Goal: Find specific page/section: Find specific page/section

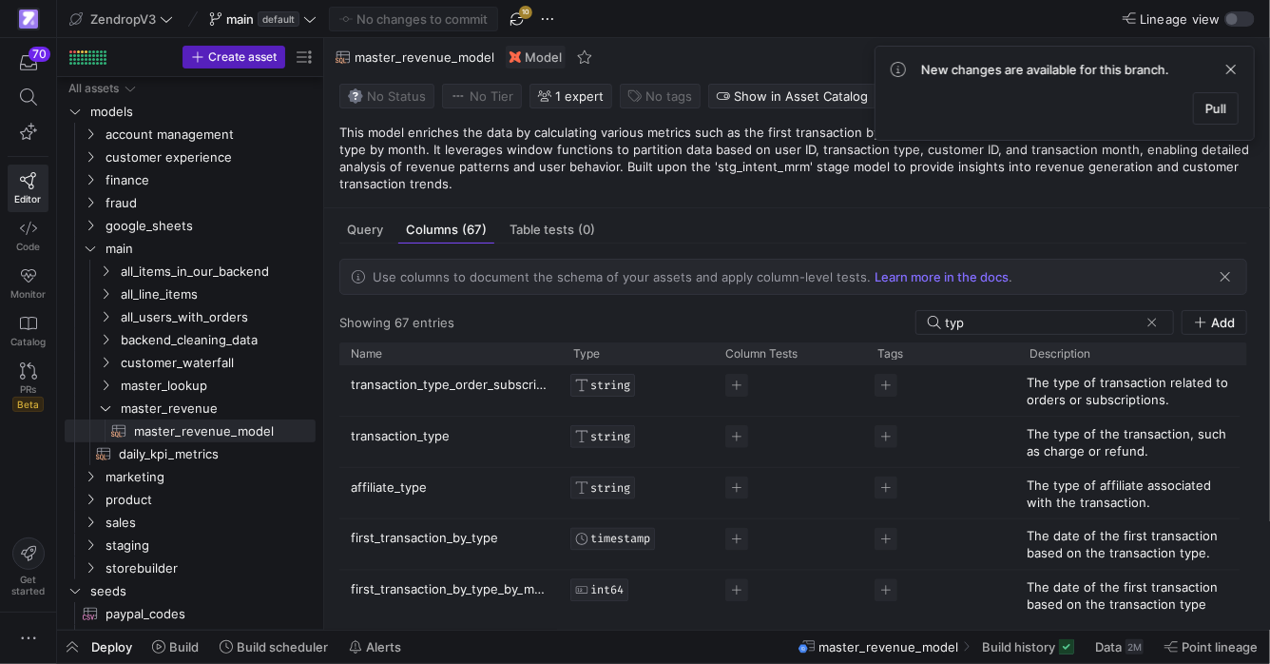
scroll to position [23, 0]
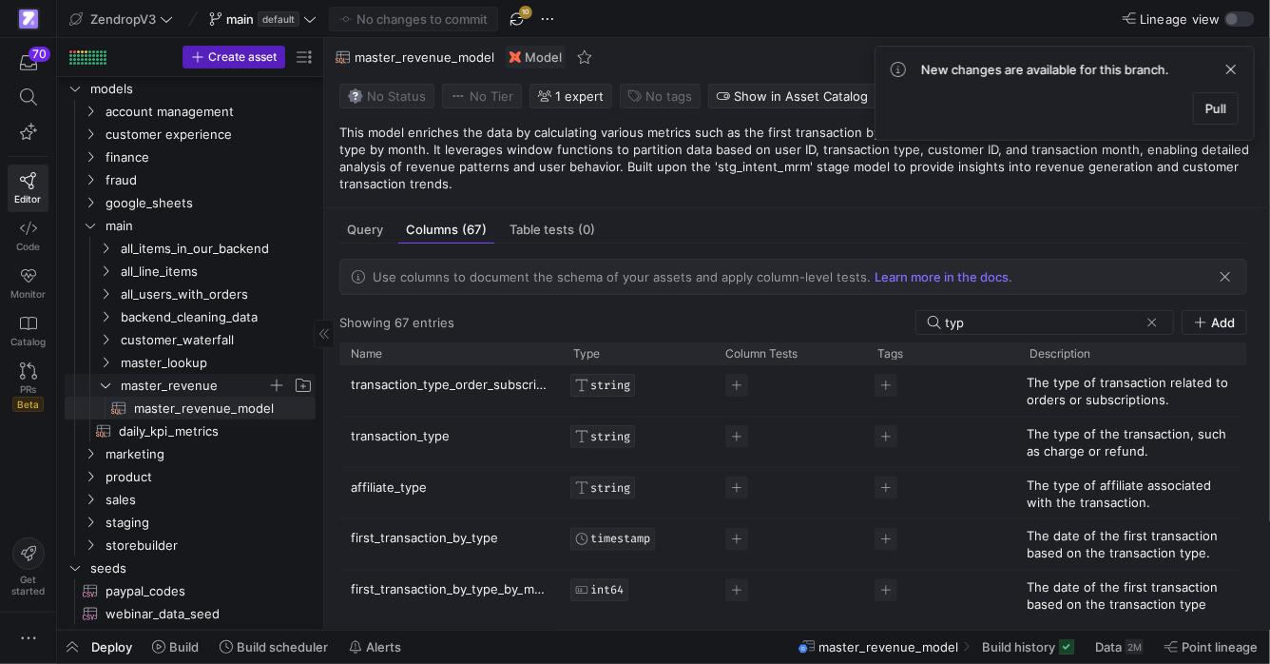
click at [107, 379] on icon "Press SPACE to select this row." at bounding box center [105, 384] width 13 height 11
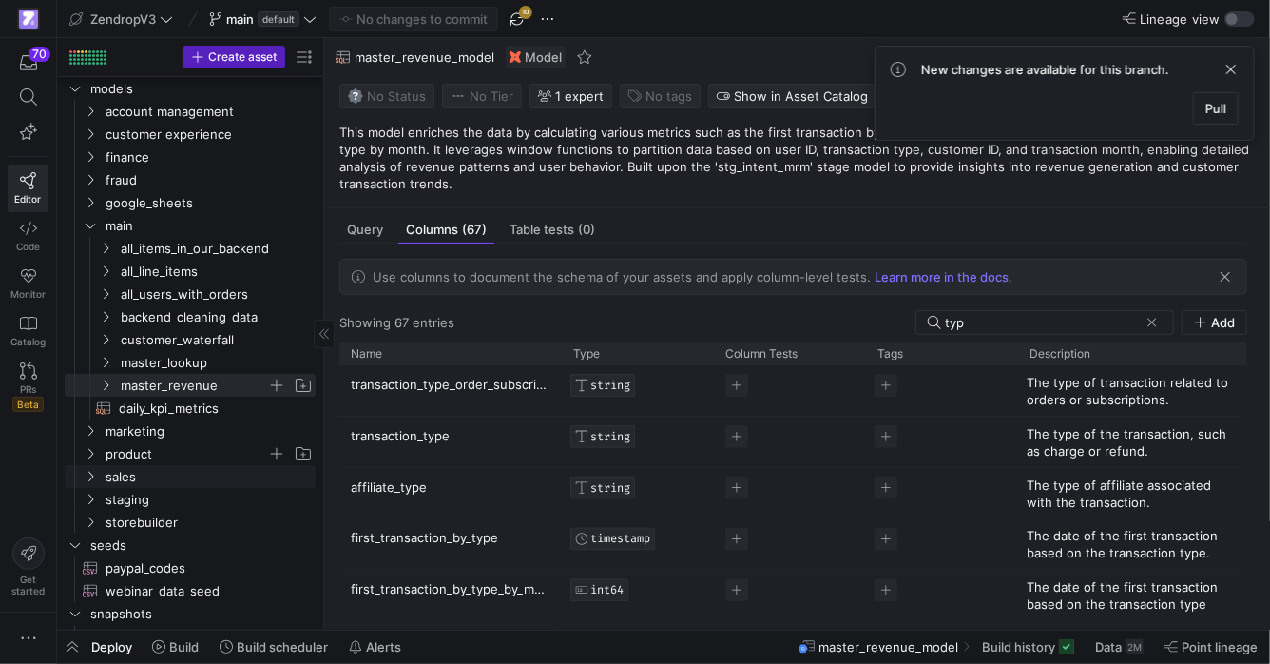
click at [96, 462] on span "product" at bounding box center [198, 453] width 234 height 21
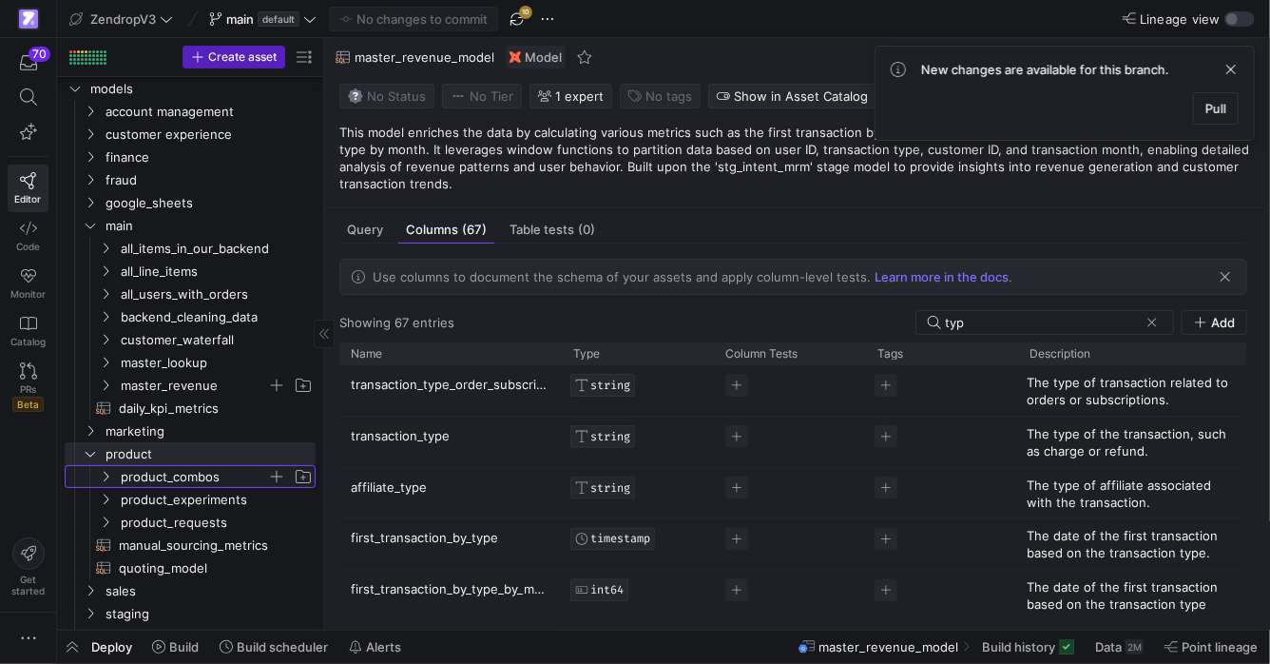
click at [106, 478] on icon "Press SPACE to select this row." at bounding box center [105, 476] width 13 height 11
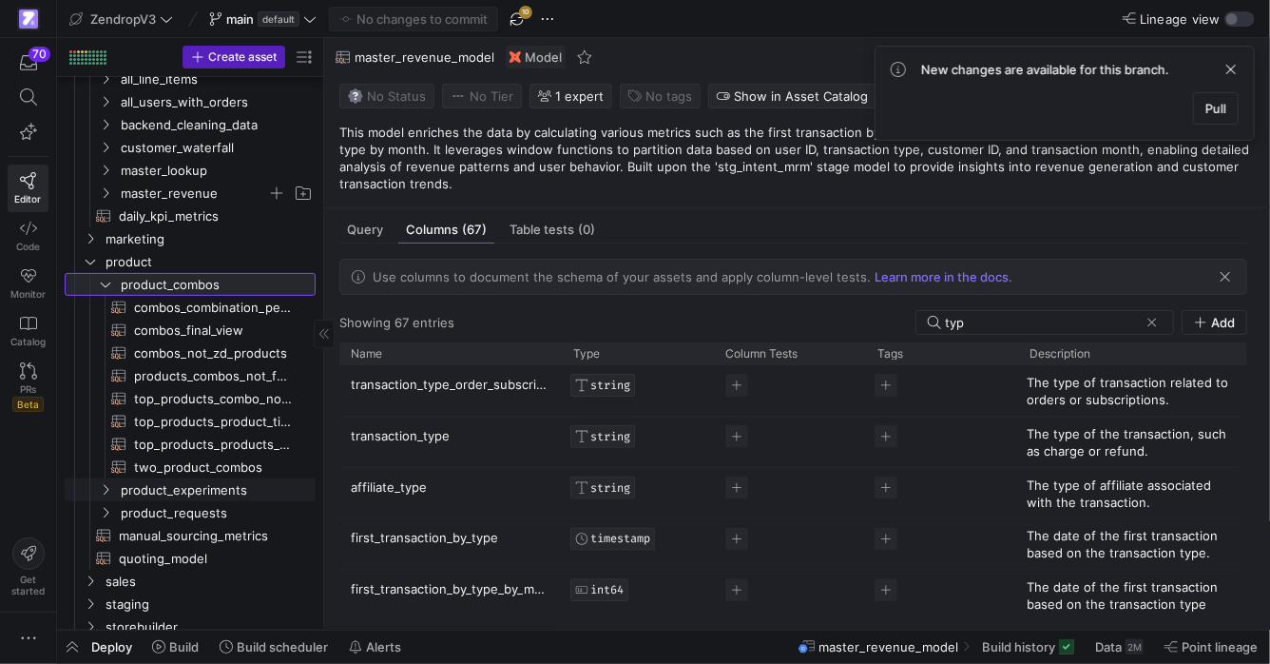
scroll to position [217, 0]
click at [111, 492] on icon "Press SPACE to select this row." at bounding box center [105, 487] width 13 height 11
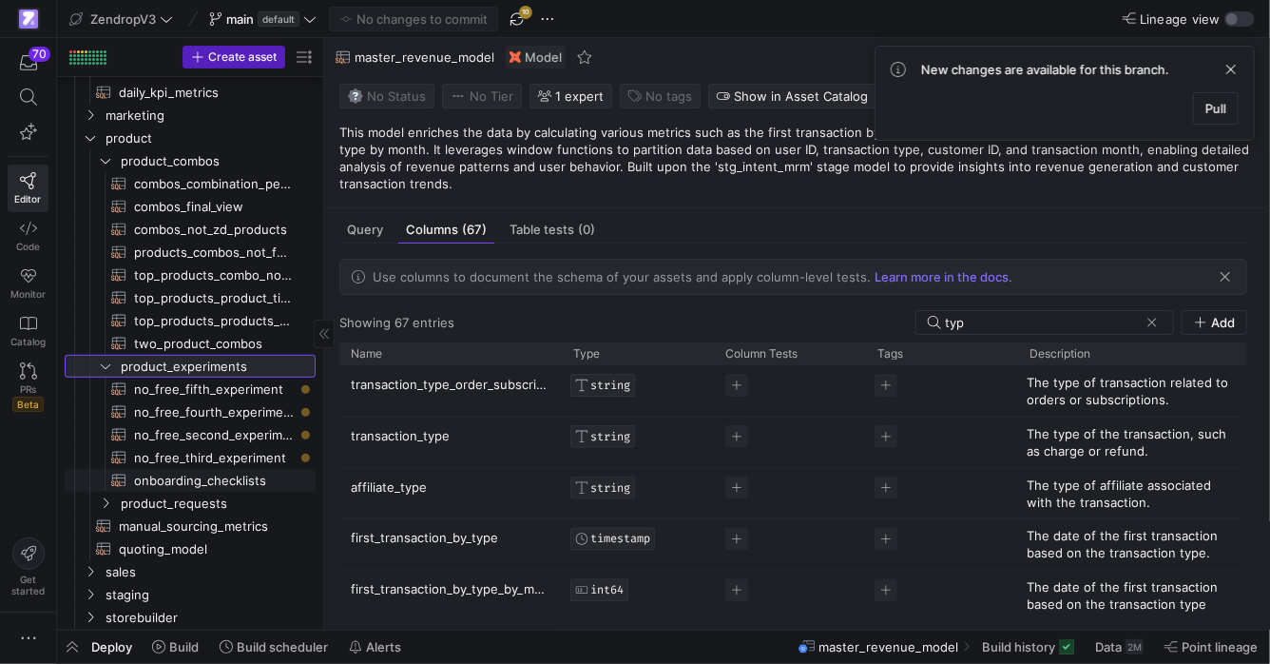
scroll to position [356, 0]
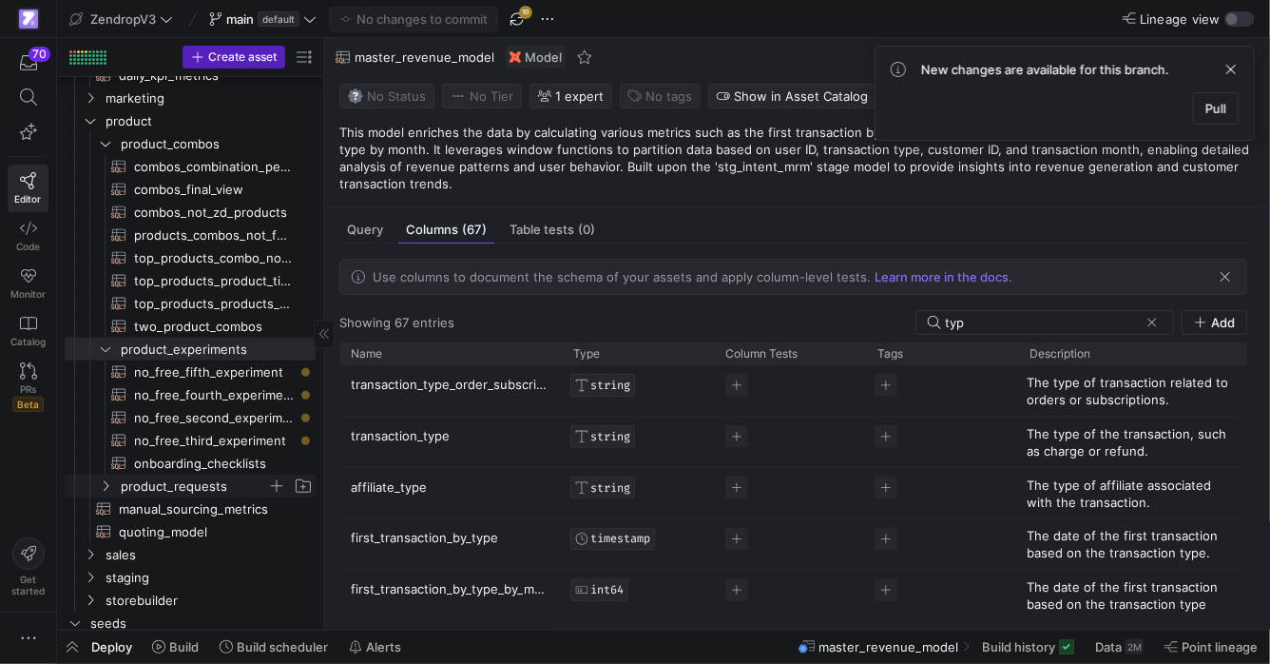
click at [109, 489] on icon "Press SPACE to select this row." at bounding box center [105, 485] width 13 height 11
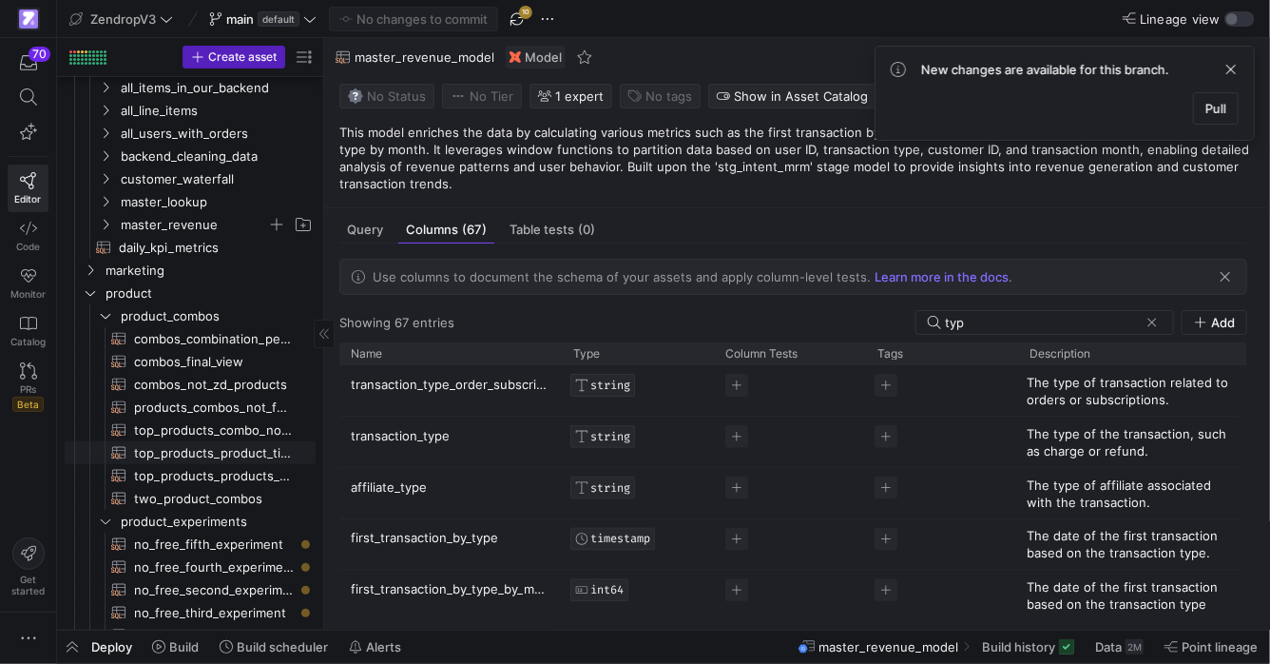
scroll to position [0, 0]
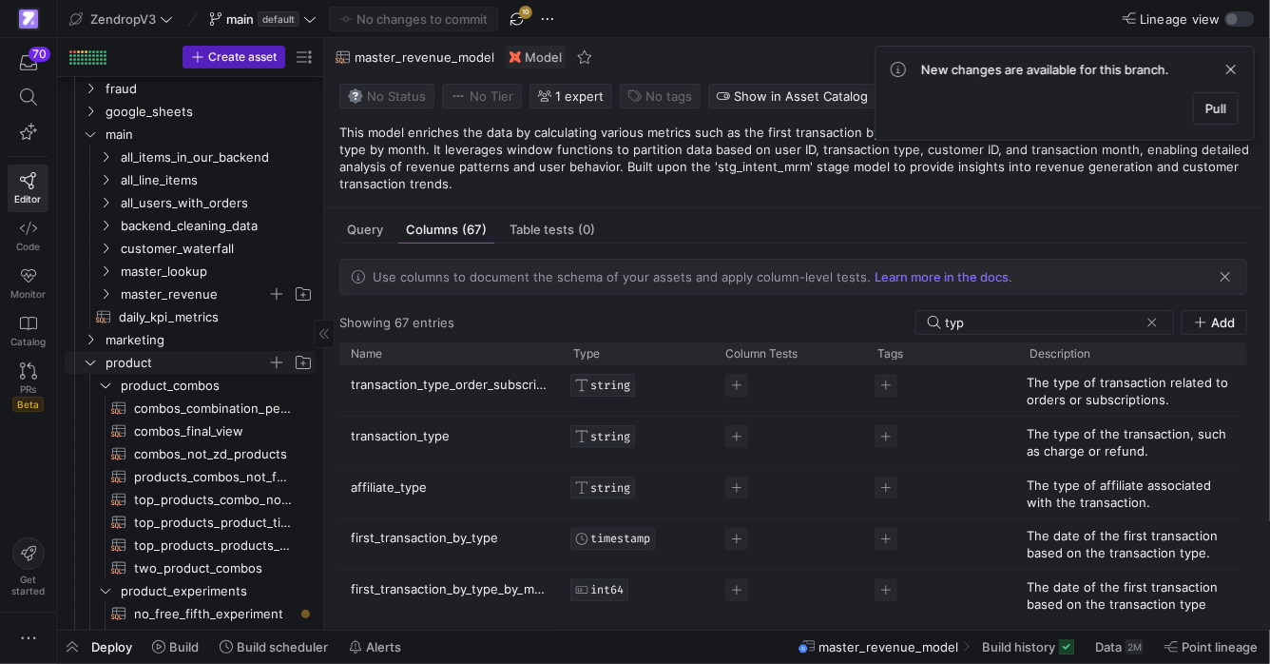
click at [92, 369] on span "product" at bounding box center [198, 362] width 234 height 21
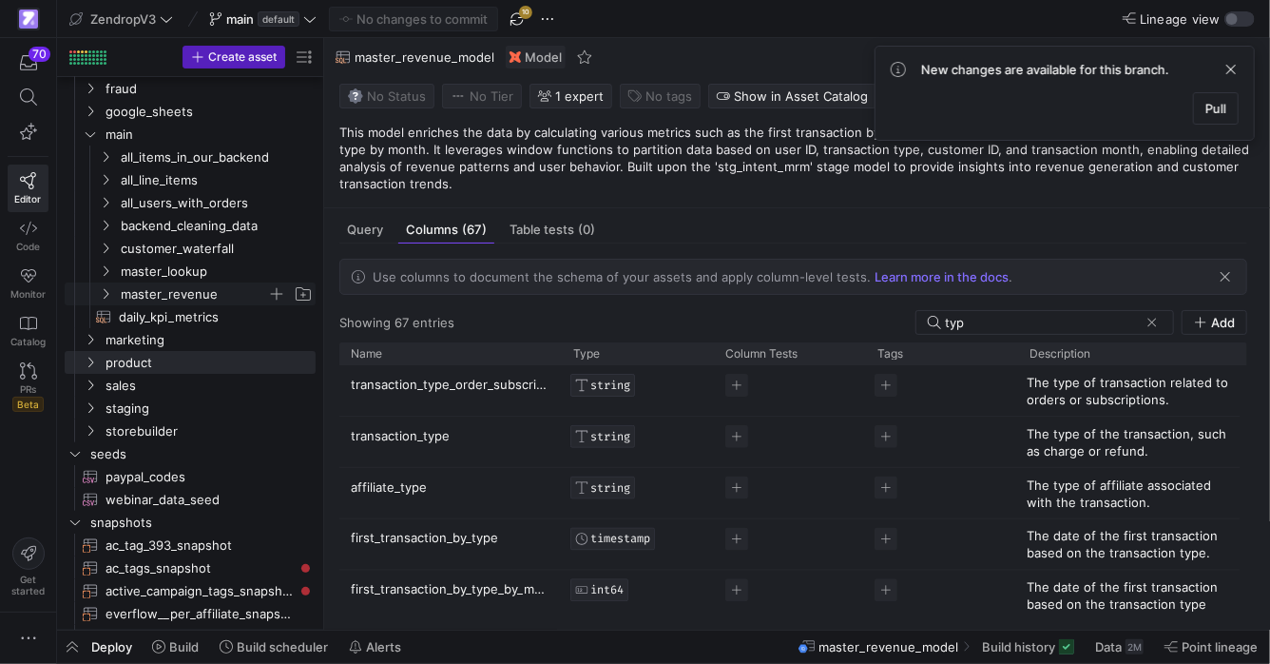
click at [110, 294] on icon "Press SPACE to select this row." at bounding box center [105, 293] width 13 height 11
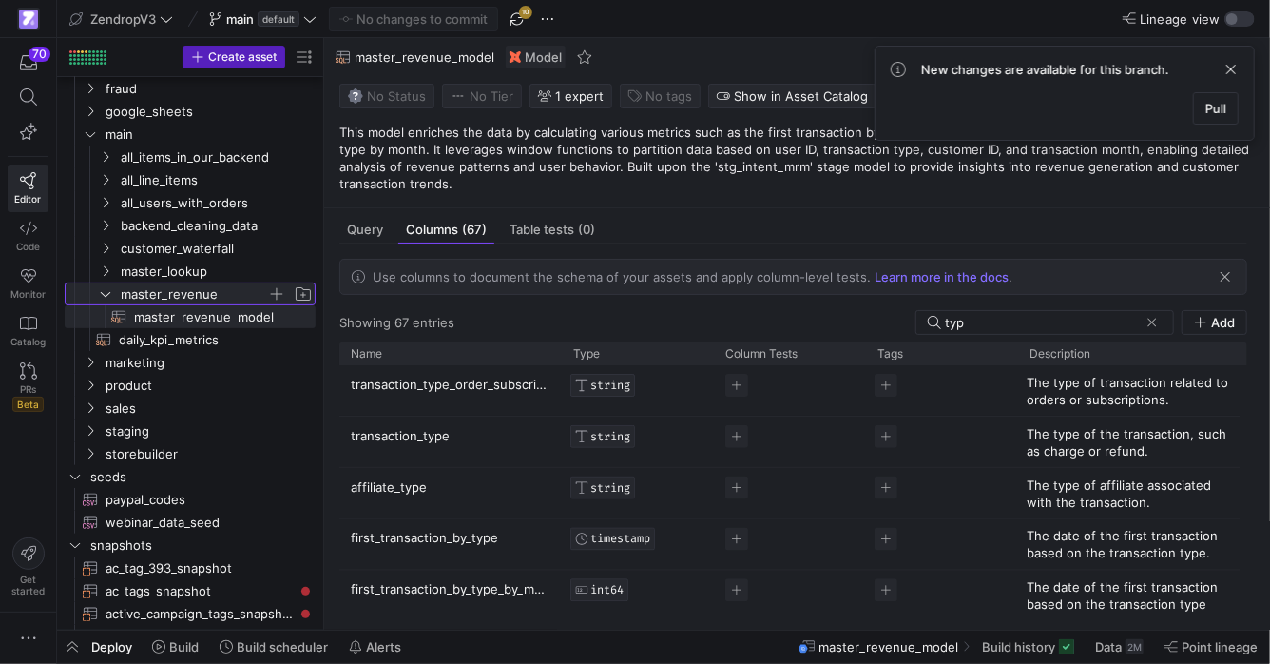
click at [110, 294] on icon at bounding box center [105, 293] width 13 height 11
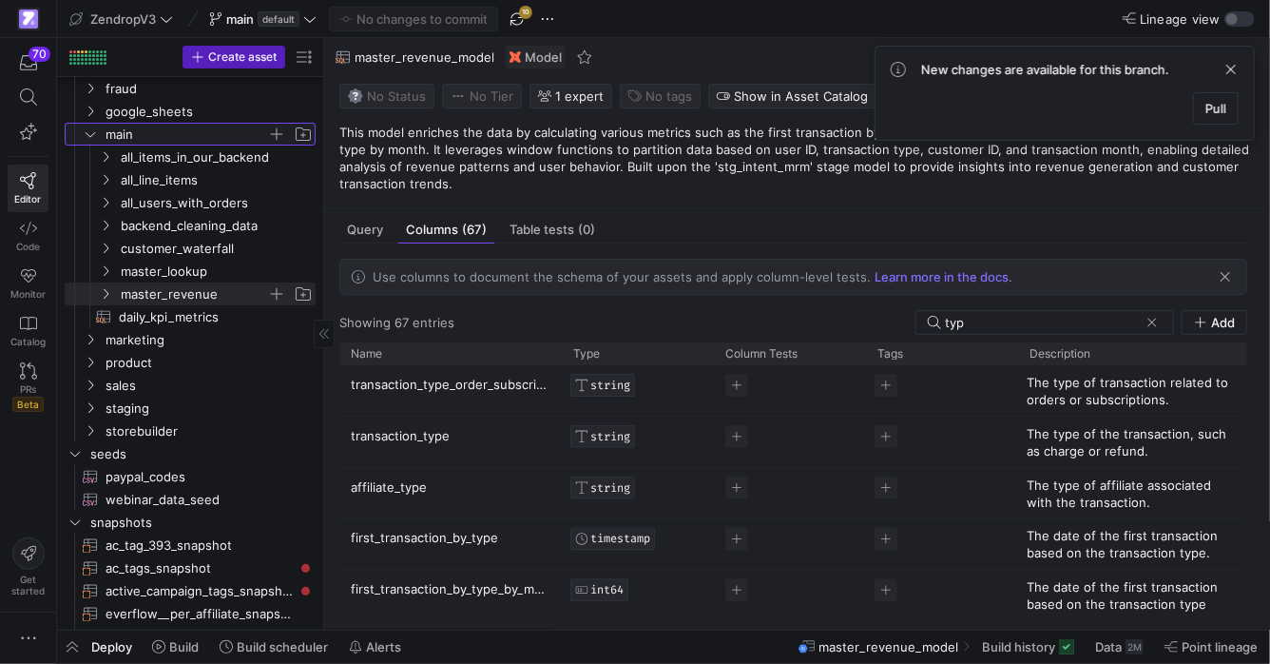
click at [99, 139] on span "main" at bounding box center [198, 134] width 234 height 21
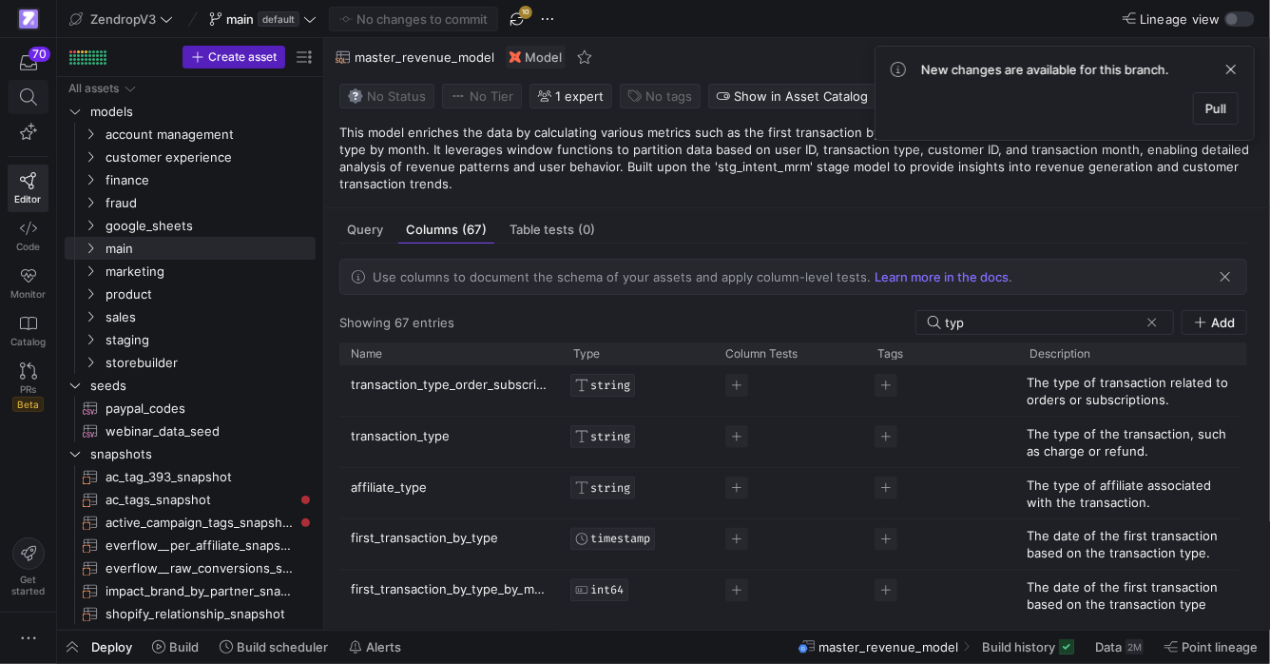
click at [21, 103] on icon at bounding box center [28, 96] width 17 height 17
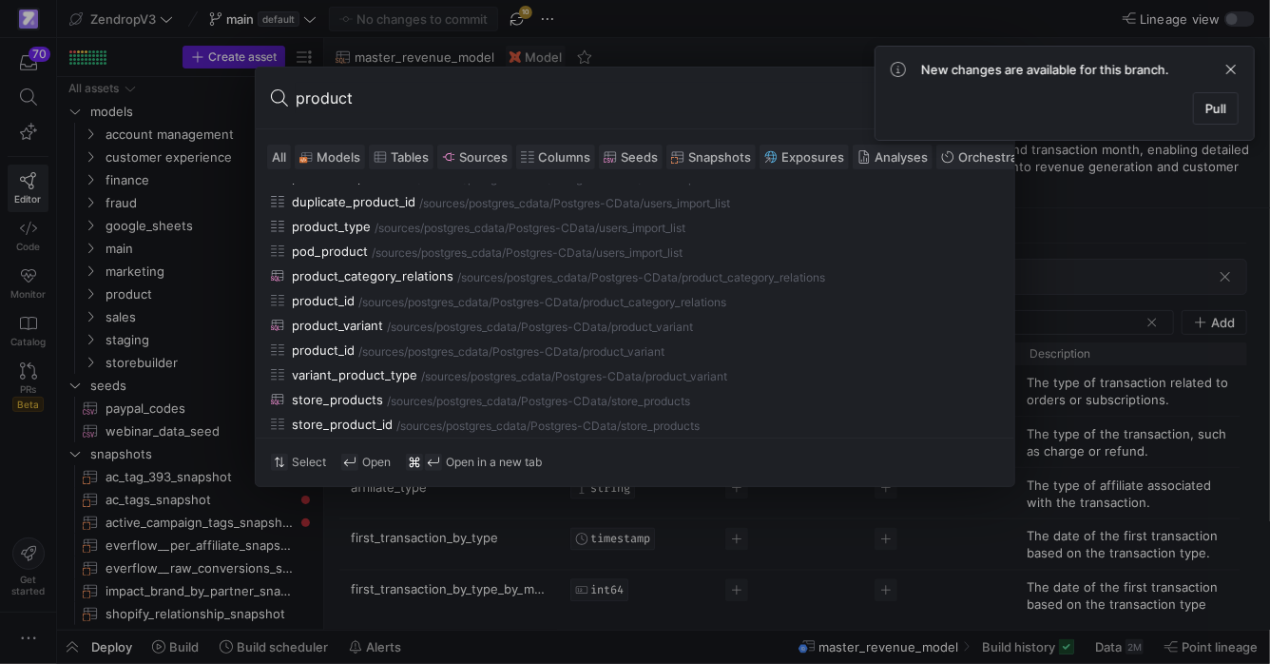
scroll to position [1031, 0]
type input "product"
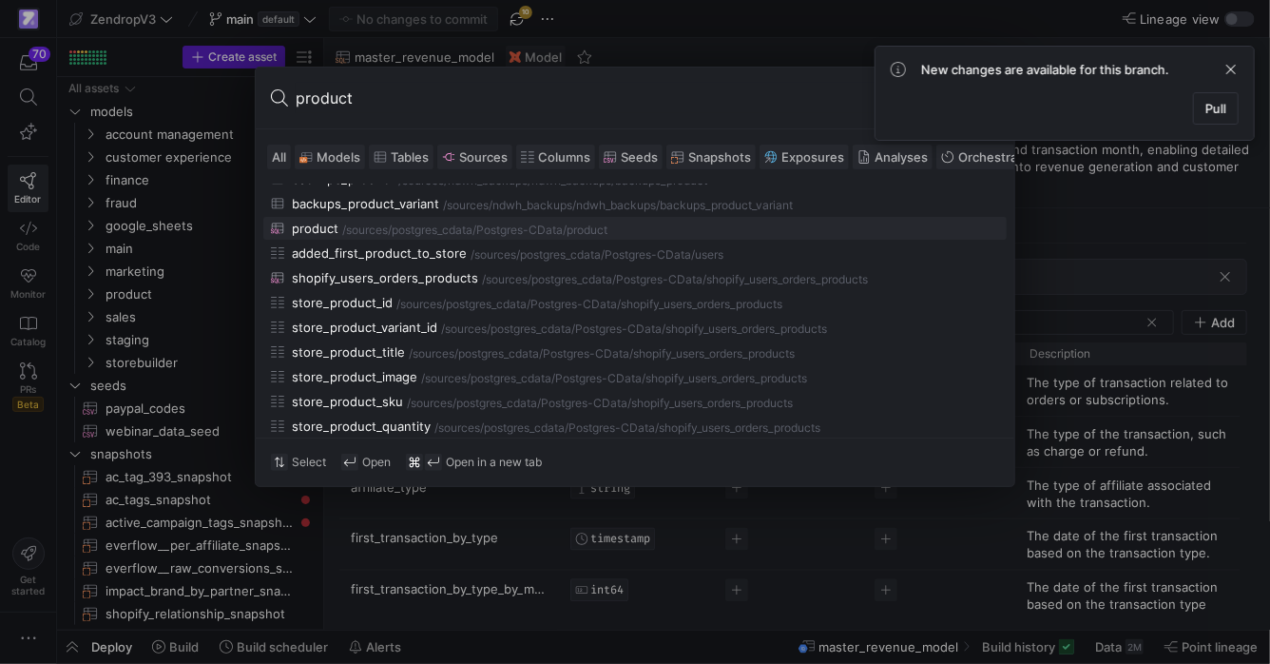
click at [445, 230] on div "postgres_cdata/Postgres-CData" at bounding box center [477, 229] width 171 height 13
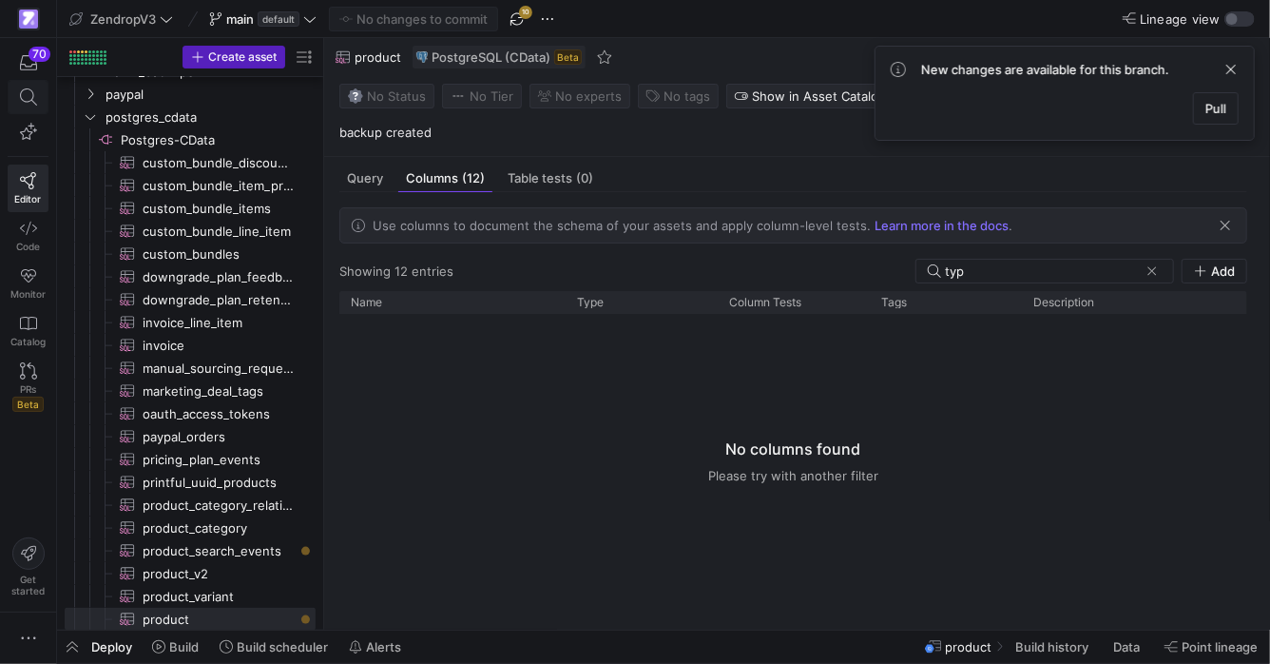
click at [22, 106] on span at bounding box center [28, 97] width 39 height 32
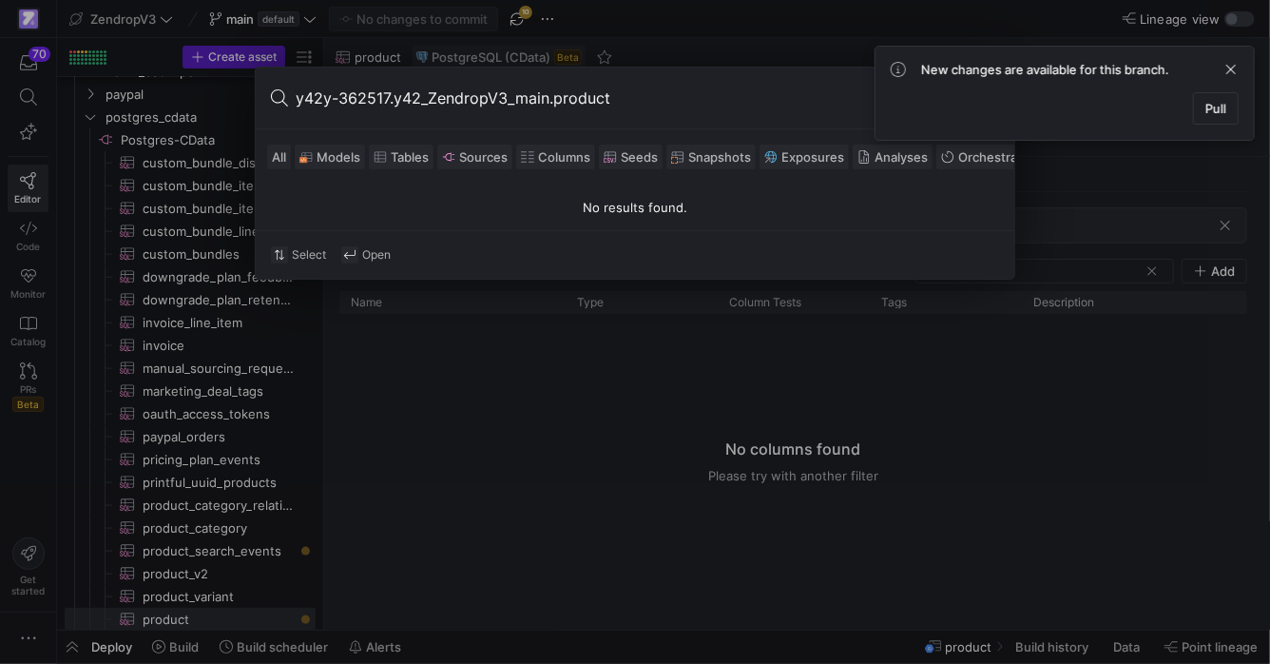
drag, startPoint x: 396, startPoint y: 105, endPoint x: 292, endPoint y: 103, distance: 104.6
click at [292, 103] on div "y42y-362517.y42_ZendropV3_main.product" at bounding box center [635, 99] width 759 height 62
drag, startPoint x: 458, startPoint y: 101, endPoint x: 597, endPoint y: 102, distance: 138.8
click at [597, 102] on input "y42_ZendropV3_main.product" at bounding box center [648, 98] width 704 height 30
type input "y42_ZendropV3_main"
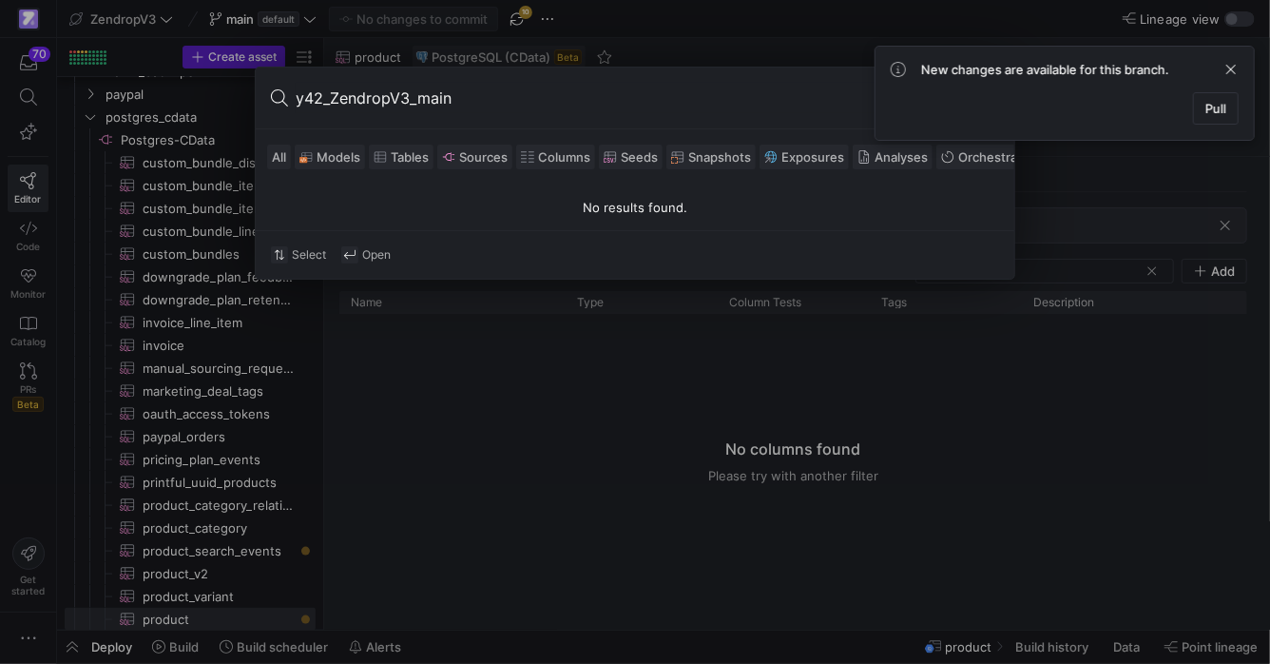
drag, startPoint x: 312, startPoint y: 84, endPoint x: 260, endPoint y: 83, distance: 52.3
click at [260, 83] on div "y42_ZendropV3_main" at bounding box center [635, 99] width 759 height 62
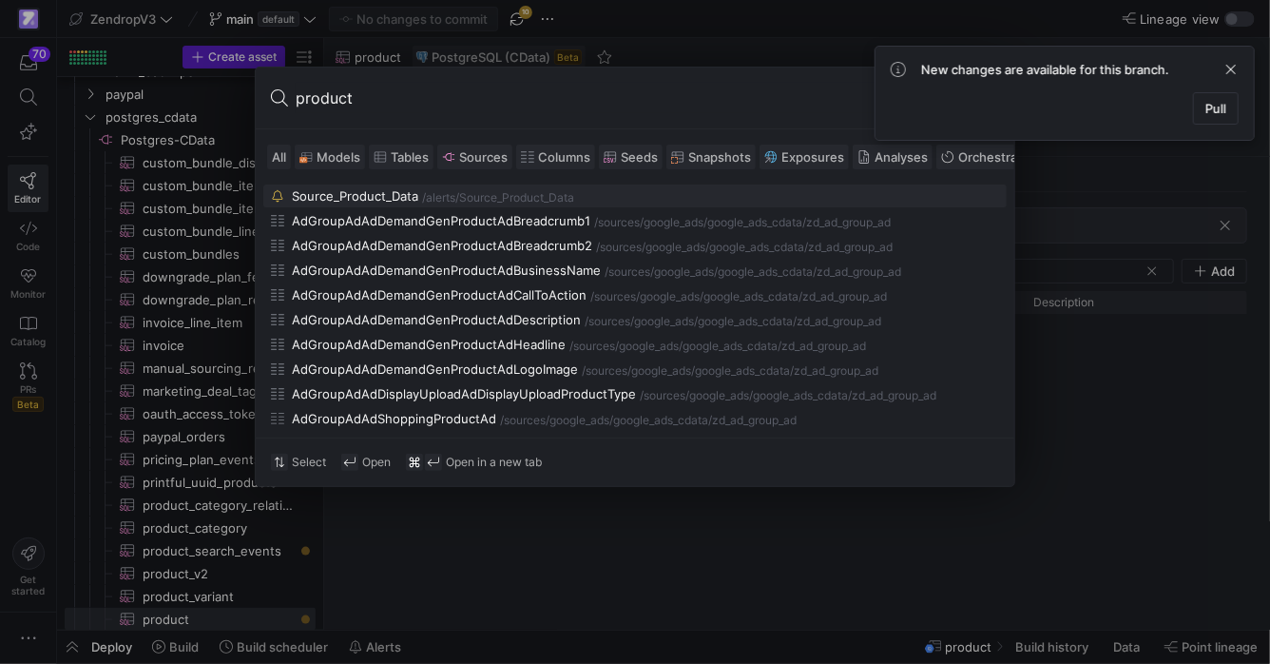
type input "product"
click at [319, 152] on span "Models" at bounding box center [339, 156] width 44 height 15
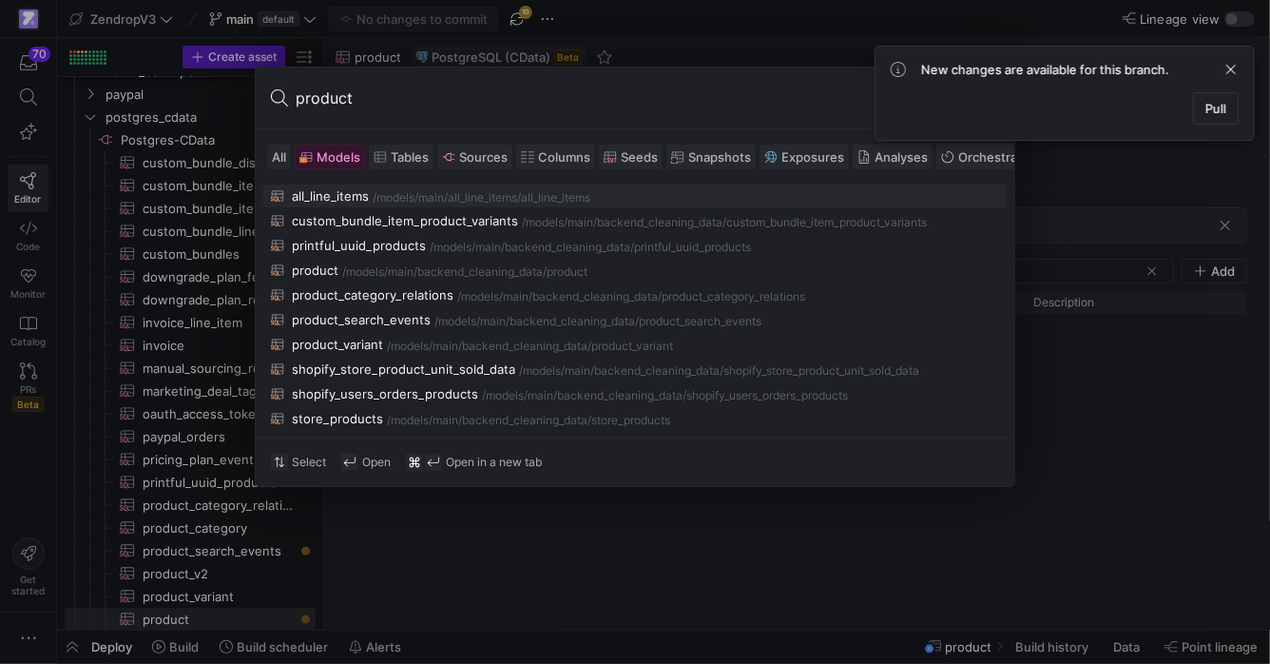
click at [391, 154] on span "Tables" at bounding box center [410, 156] width 38 height 15
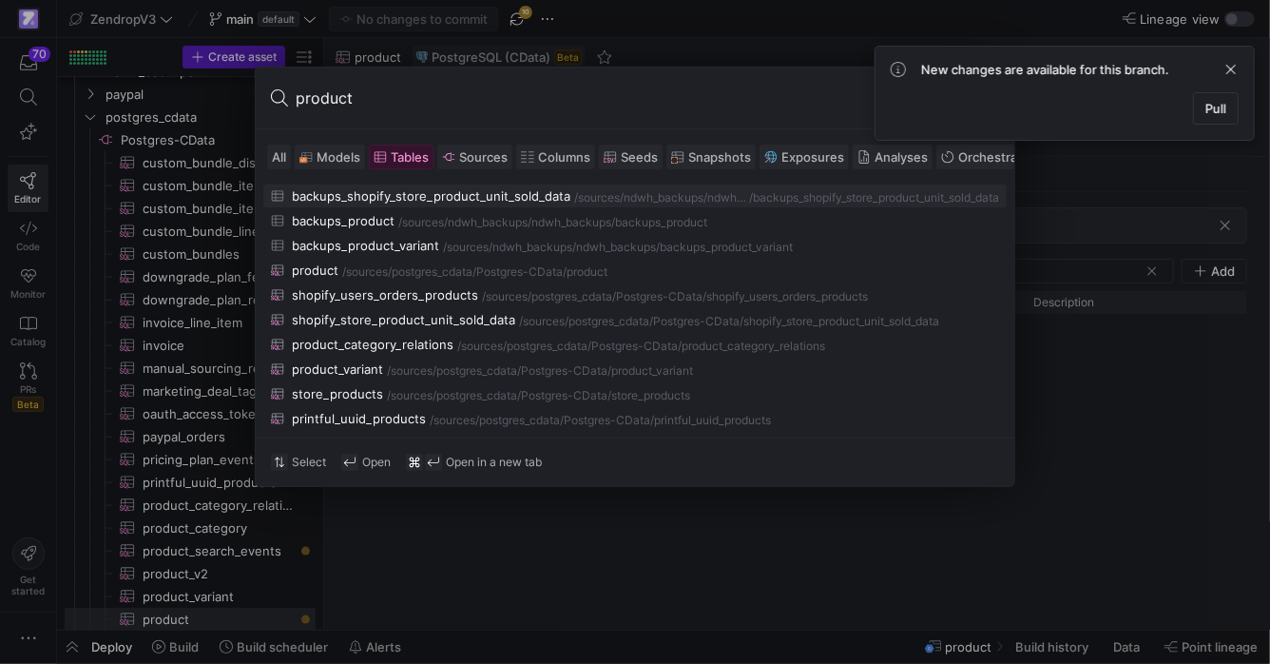
drag, startPoint x: 316, startPoint y: 150, endPoint x: 360, endPoint y: 171, distance: 49.3
click at [316, 150] on span "Models" at bounding box center [329, 156] width 61 height 15
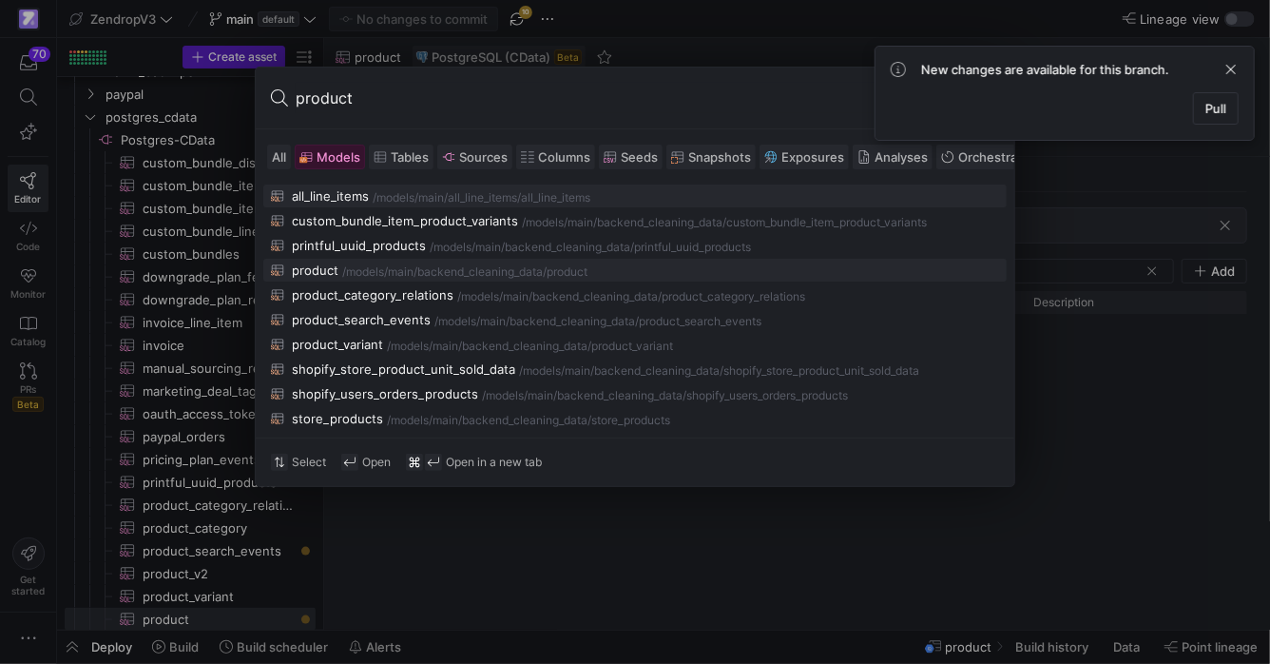
click at [438, 265] on div "main/backend_cleaning_data" at bounding box center [465, 271] width 155 height 13
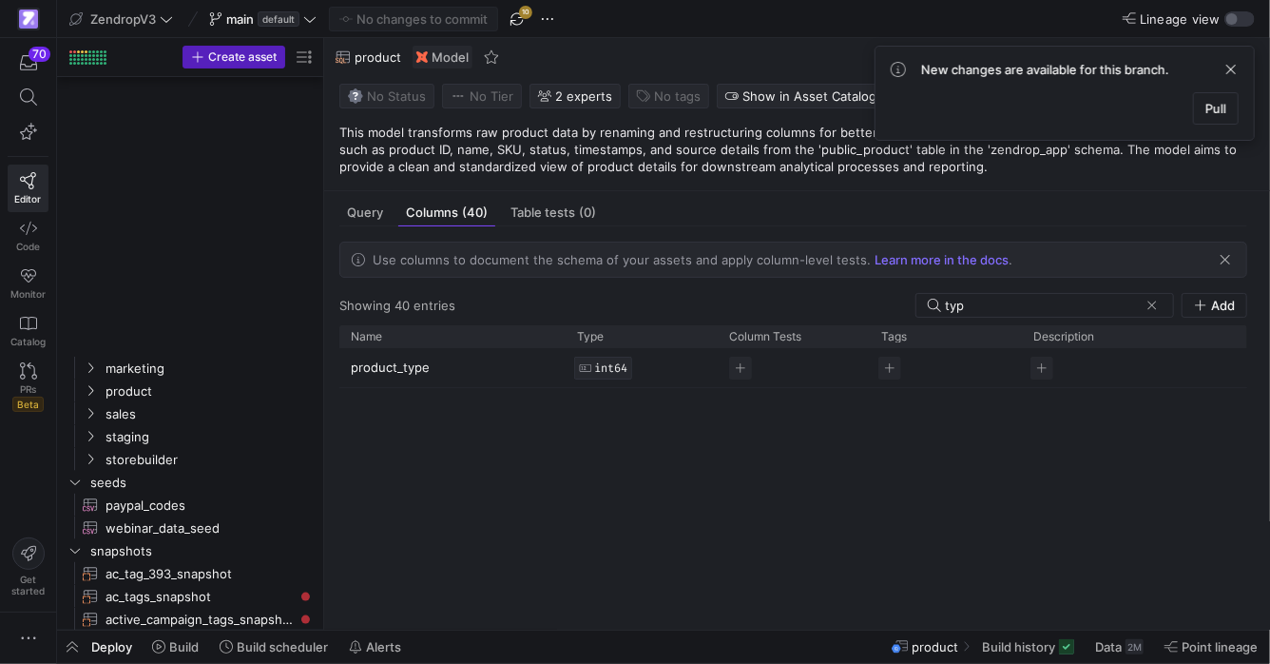
scroll to position [570, 0]
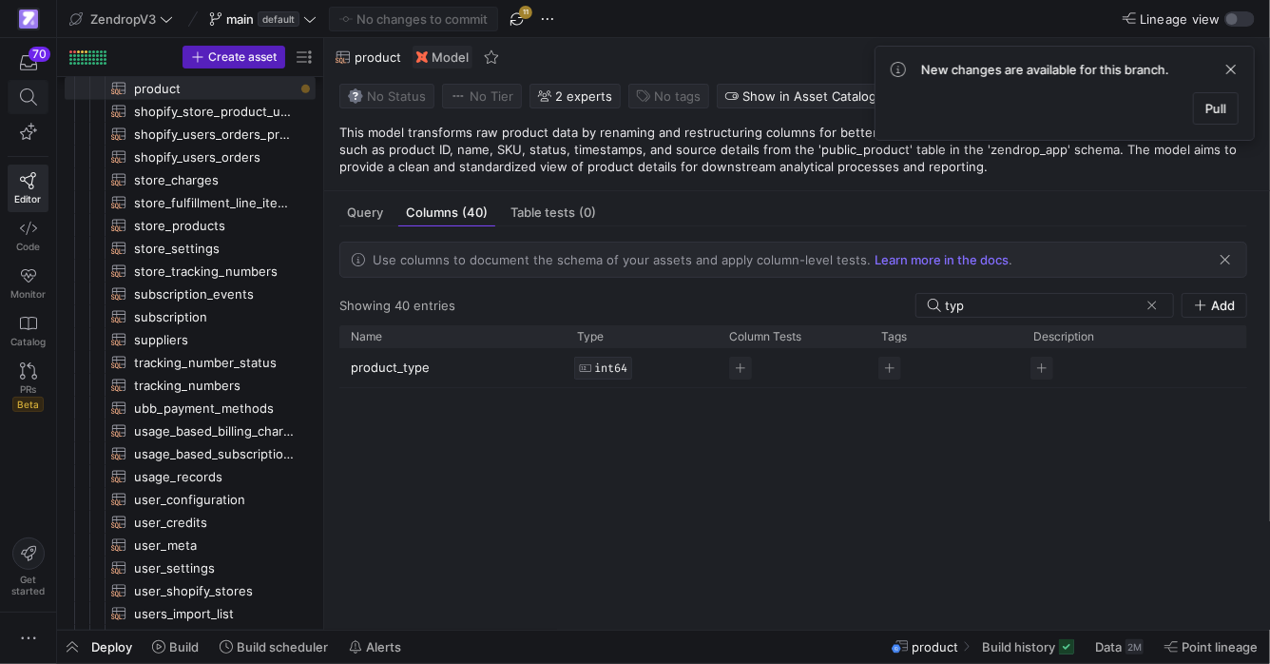
click at [31, 102] on icon at bounding box center [28, 96] width 17 height 17
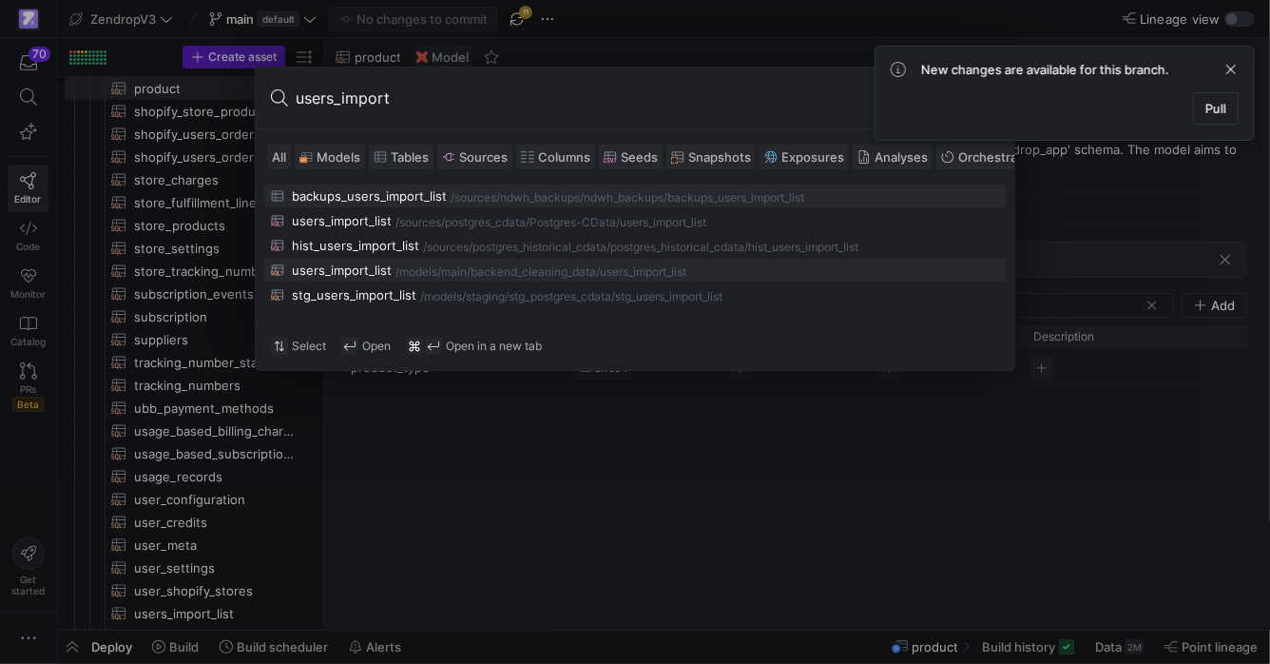
type input "users_import"
click at [466, 280] on button "users_import_list /models/ main/backend_cleaning_data /users_import_list" at bounding box center [634, 270] width 743 height 23
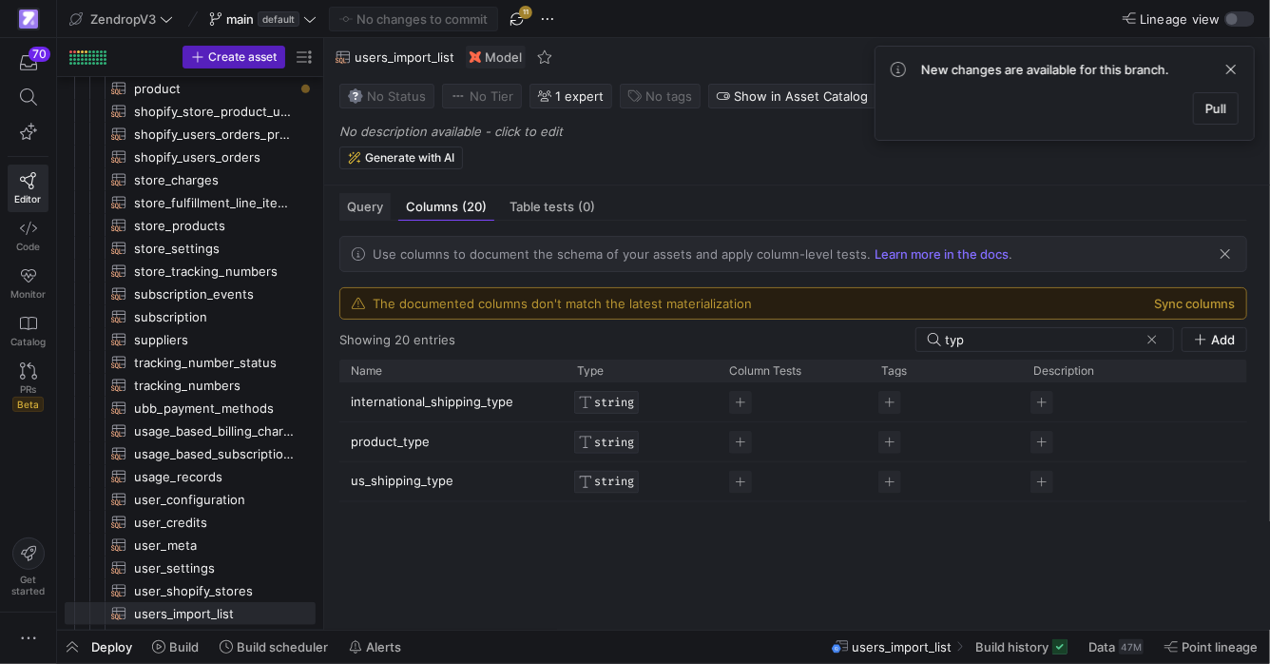
click at [376, 205] on span "Query" at bounding box center [365, 207] width 36 height 12
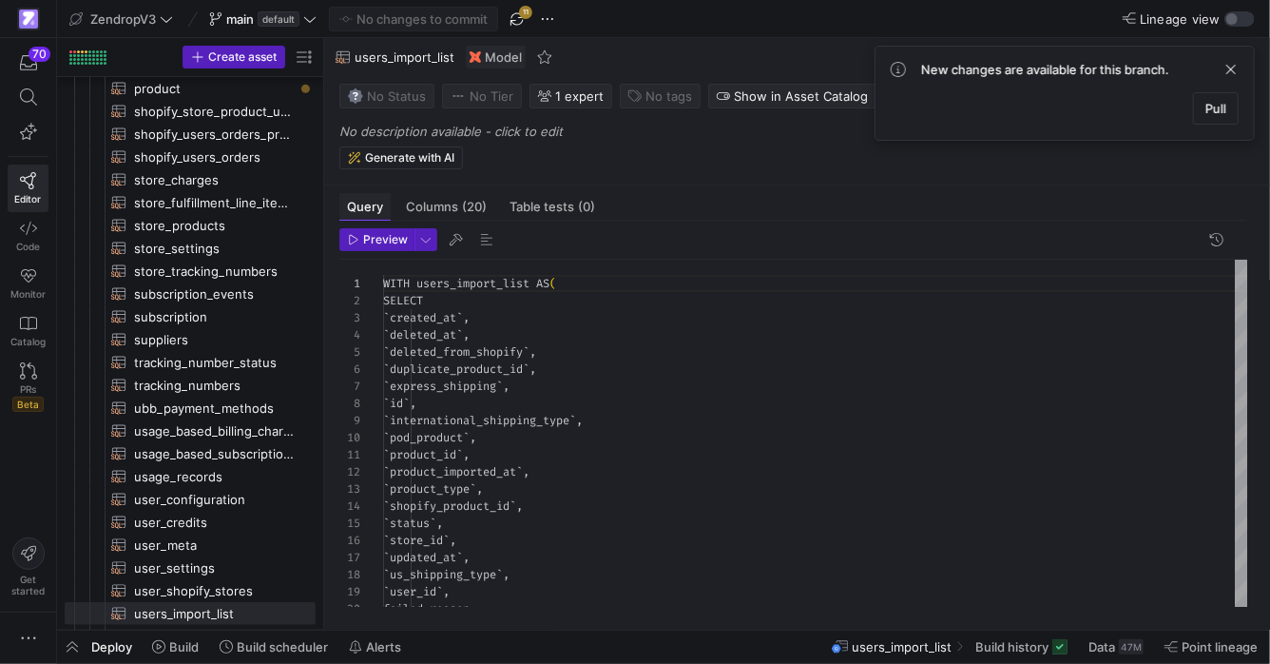
scroll to position [171, 0]
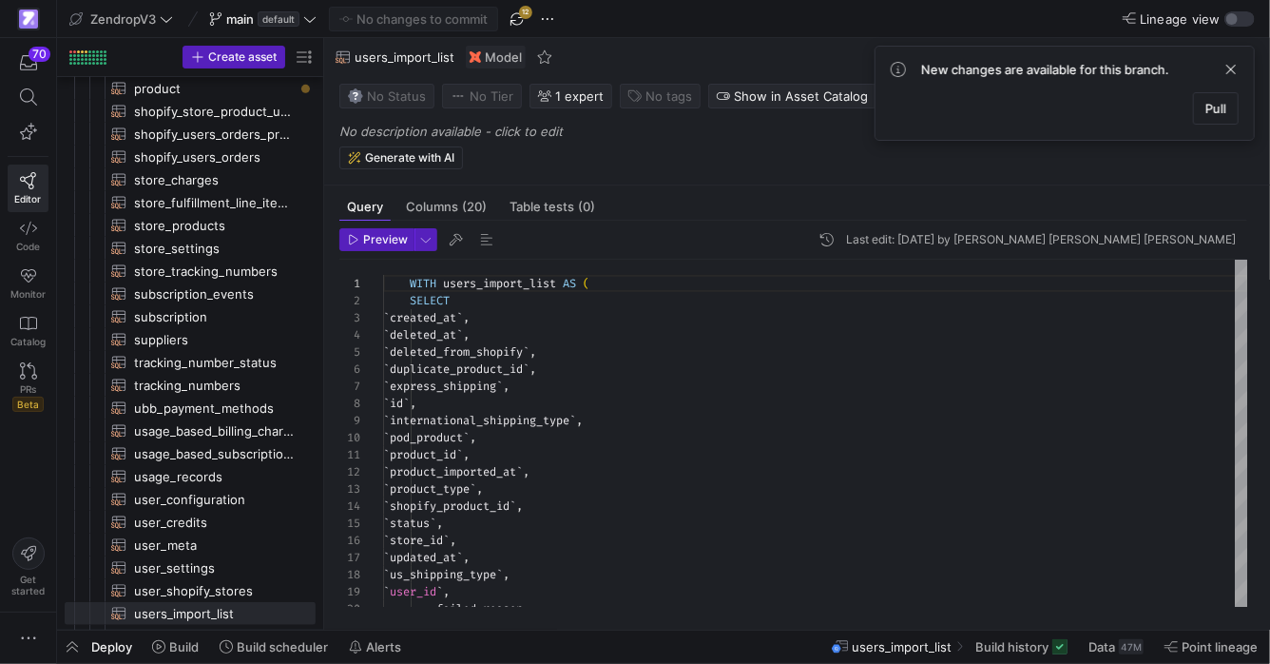
click at [1250, 69] on div "New changes are available for this branch. Pull" at bounding box center [1065, 93] width 380 height 95
click at [1230, 70] on span at bounding box center [1231, 69] width 23 height 23
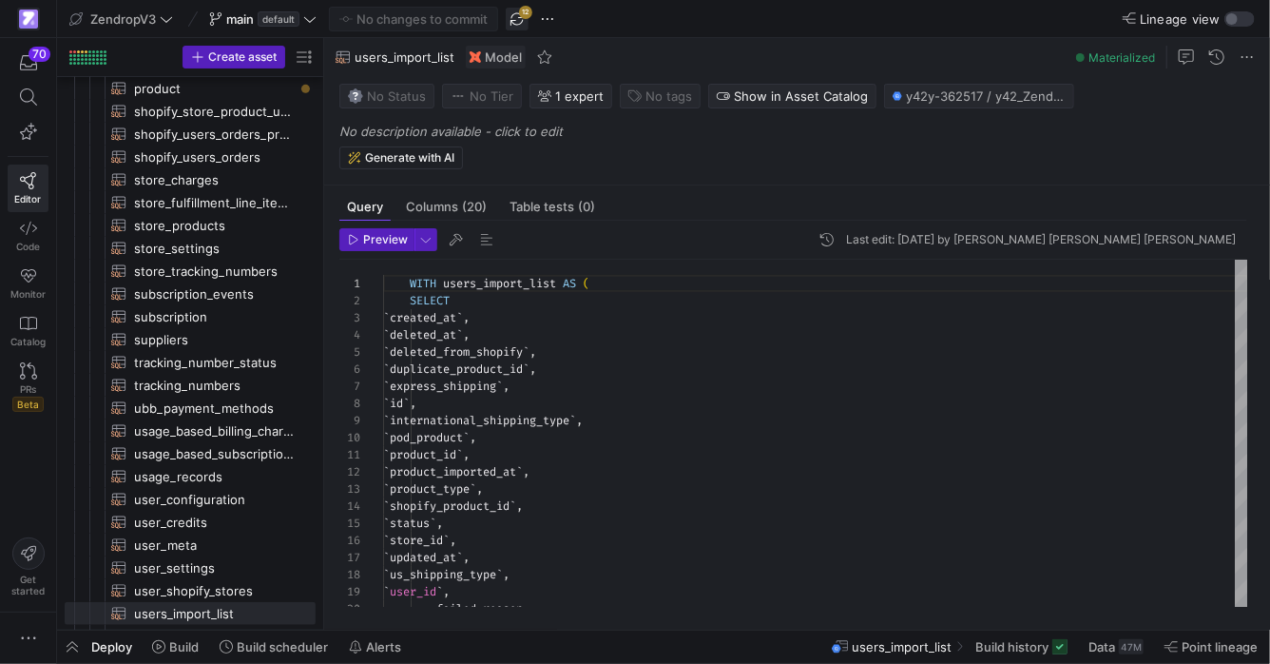
click at [512, 21] on span "button" at bounding box center [517, 19] width 23 height 23
